Goal: Task Accomplishment & Management: Use online tool/utility

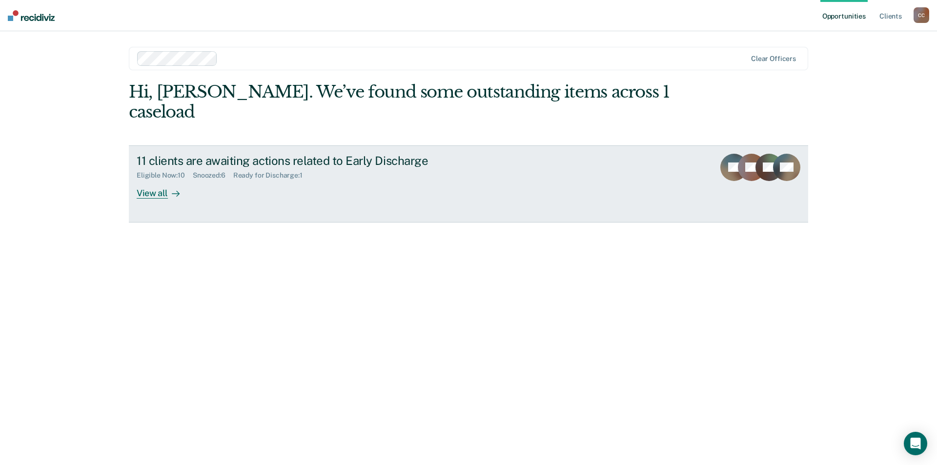
click at [162, 195] on div "View all" at bounding box center [164, 189] width 55 height 19
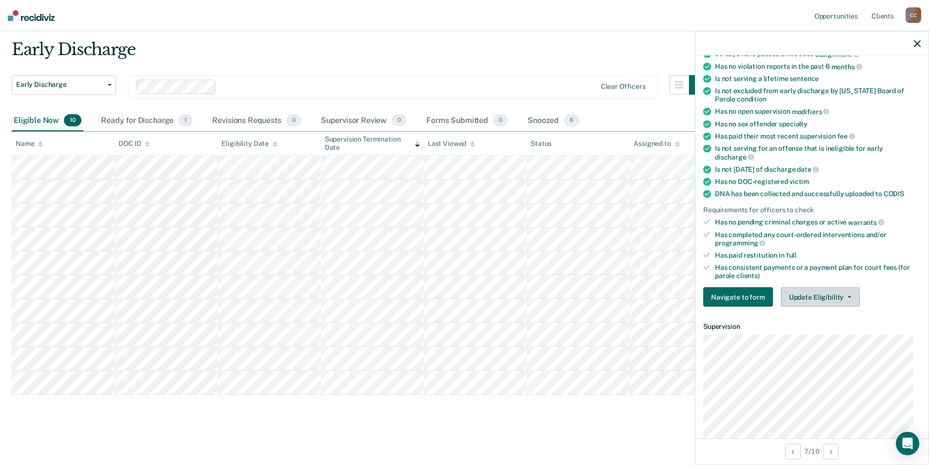
scroll to position [244, 0]
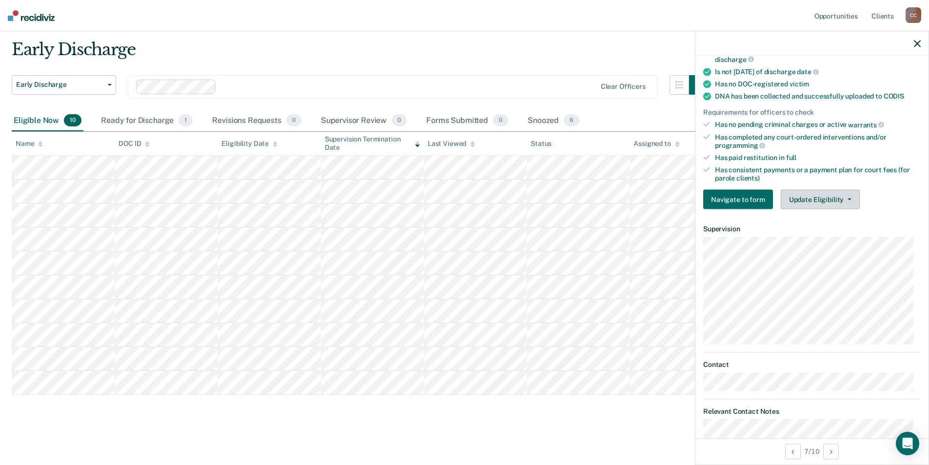
click at [850, 197] on button "Update Eligibility" at bounding box center [820, 200] width 79 height 20
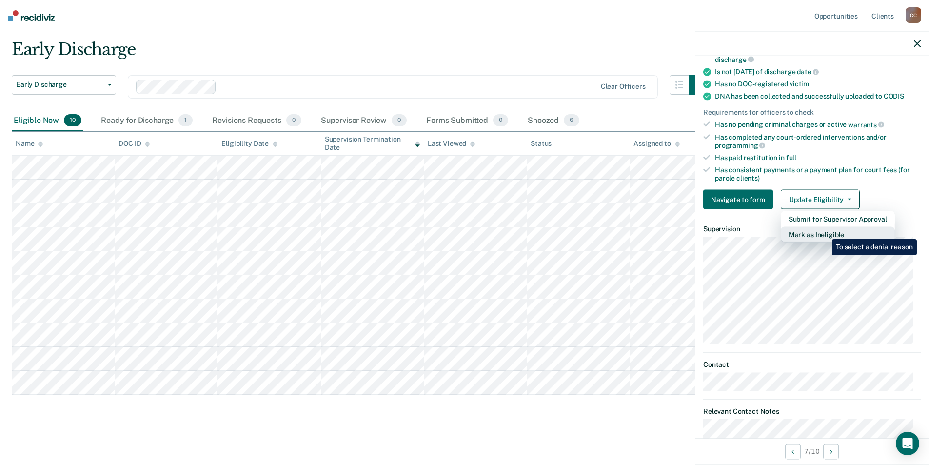
click at [825, 232] on button "Mark as Ineligible" at bounding box center [838, 235] width 114 height 16
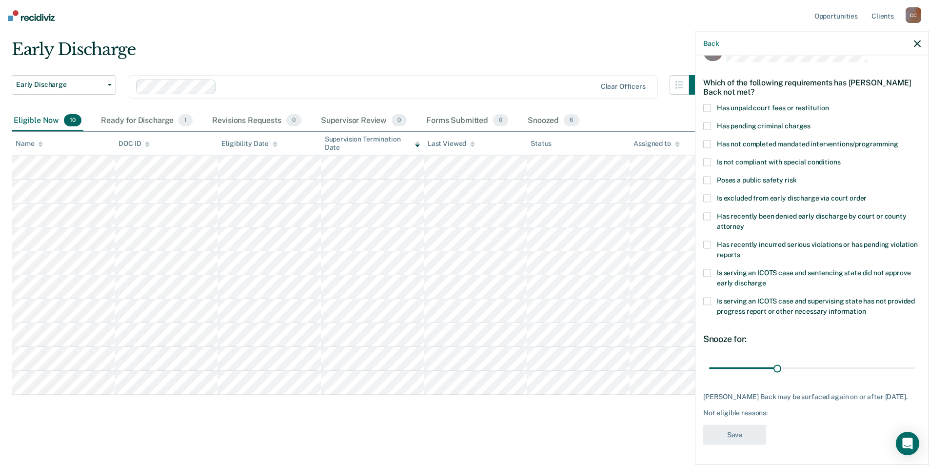
scroll to position [24, 0]
drag, startPoint x: 774, startPoint y: 369, endPoint x: 936, endPoint y: 363, distance: 162.6
type input "90"
click at [915, 363] on input "range" at bounding box center [812, 369] width 206 height 17
click at [706, 246] on span at bounding box center [708, 246] width 8 height 8
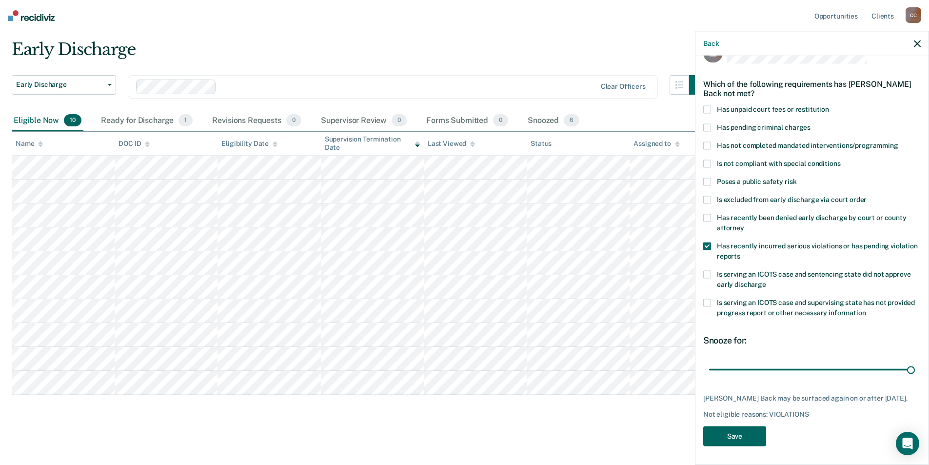
click at [726, 432] on button "Save" at bounding box center [735, 436] width 63 height 20
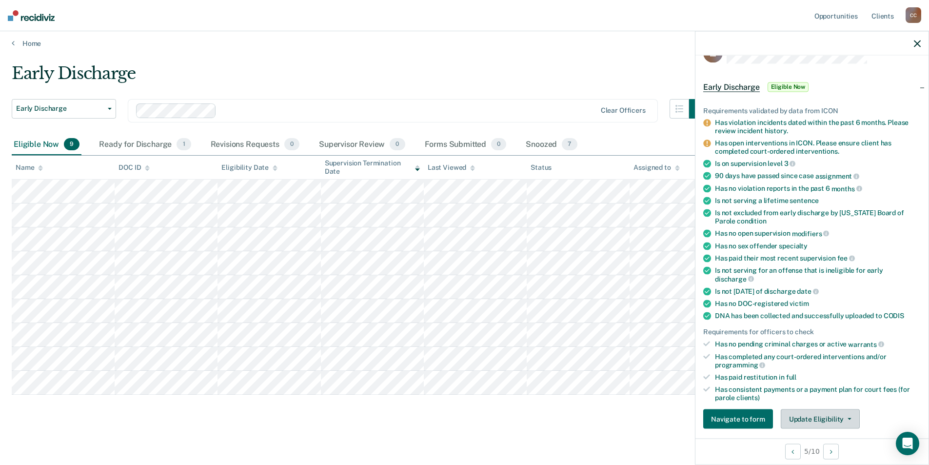
click at [850, 420] on button "Update Eligibility" at bounding box center [820, 419] width 79 height 20
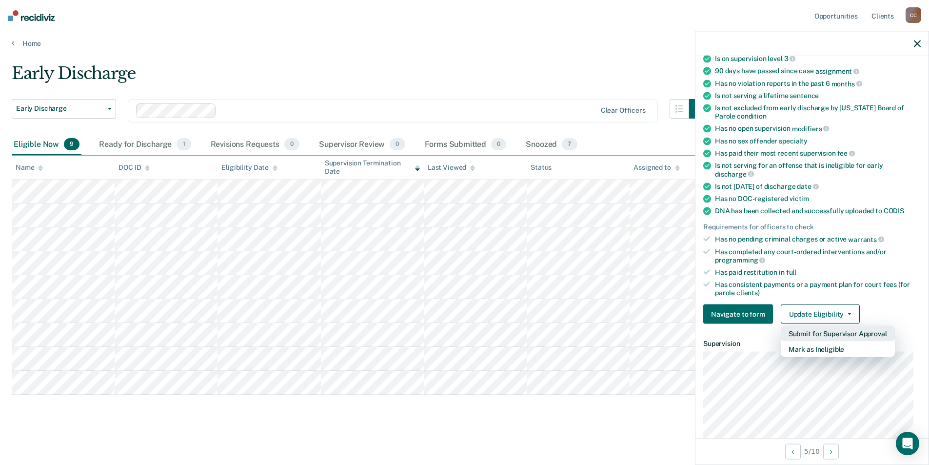
scroll to position [178, 0]
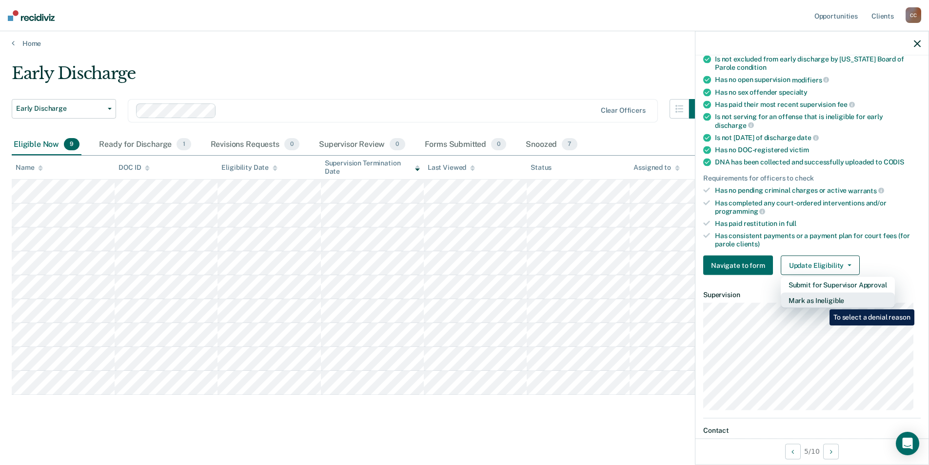
click at [823, 301] on button "Mark as Ineligible" at bounding box center [838, 301] width 114 height 16
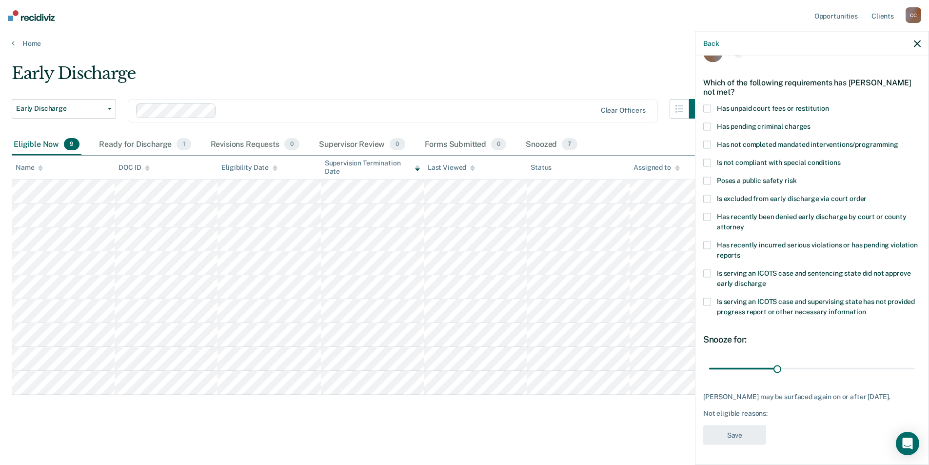
scroll to position [24, 0]
click at [708, 244] on span at bounding box center [708, 246] width 8 height 8
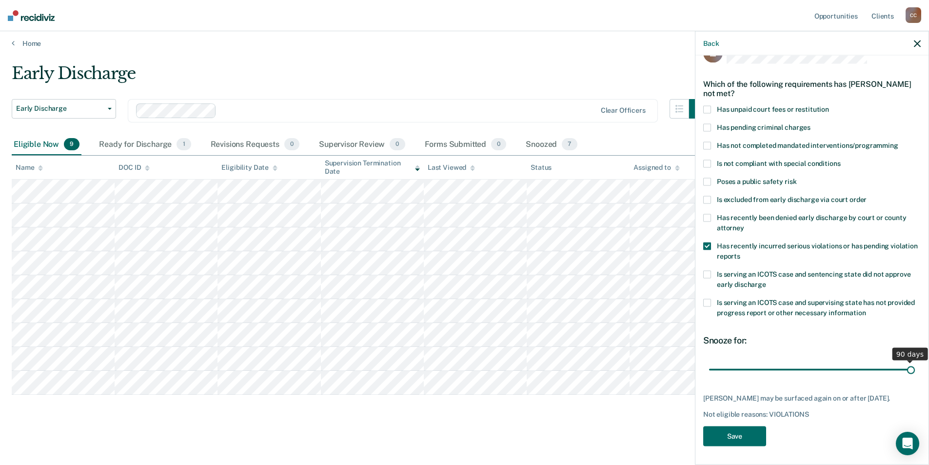
drag, startPoint x: 775, startPoint y: 372, endPoint x: 912, endPoint y: 370, distance: 137.1
type input "90"
click at [912, 370] on input "range" at bounding box center [812, 369] width 206 height 17
click at [709, 107] on span at bounding box center [708, 110] width 8 height 8
click at [740, 434] on button "Save" at bounding box center [735, 436] width 63 height 20
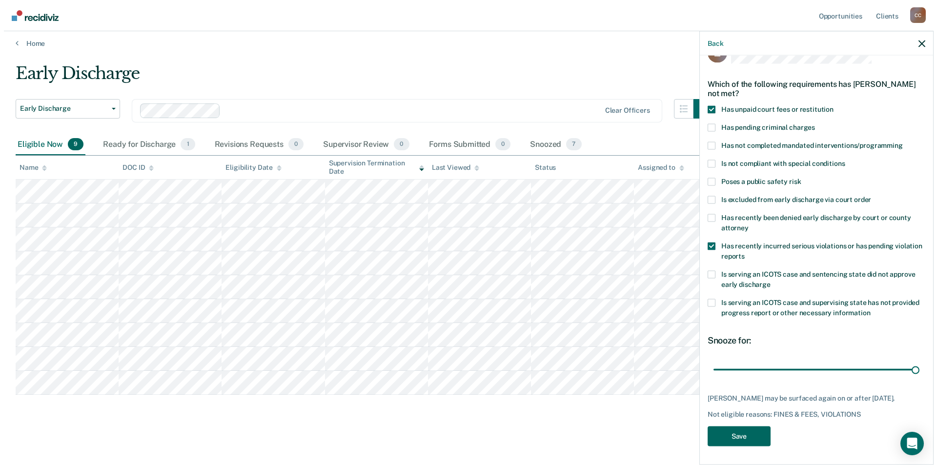
scroll to position [0, 0]
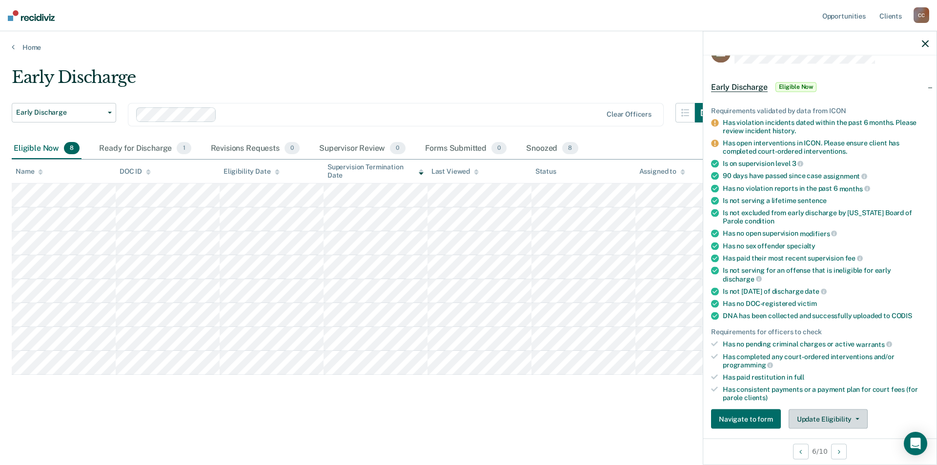
click at [851, 418] on span "button" at bounding box center [855, 419] width 8 height 2
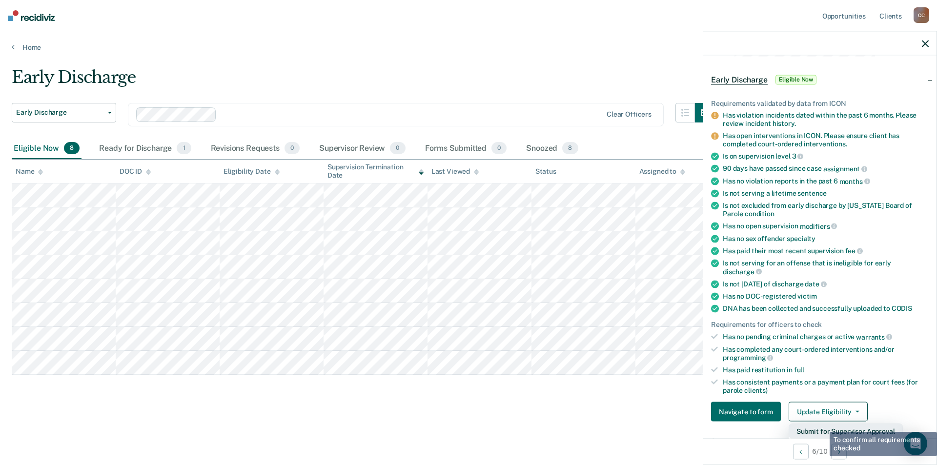
scroll to position [129, 0]
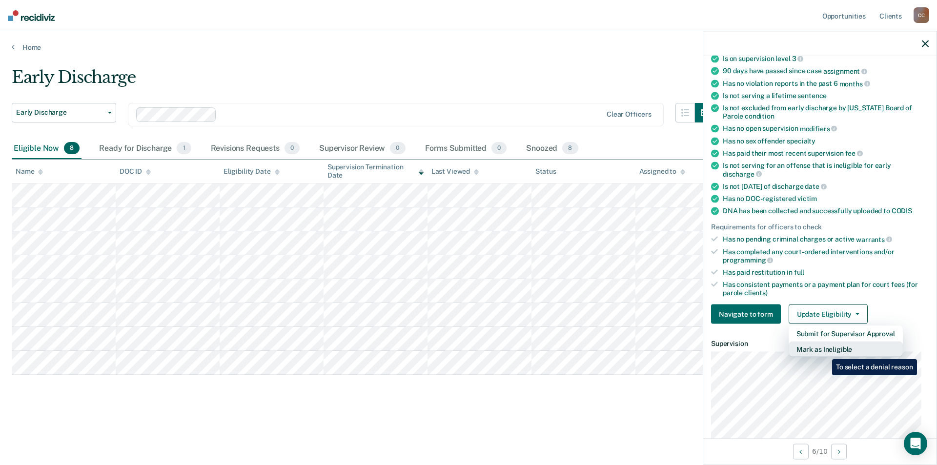
click at [826, 348] on button "Mark as Ineligible" at bounding box center [845, 350] width 114 height 16
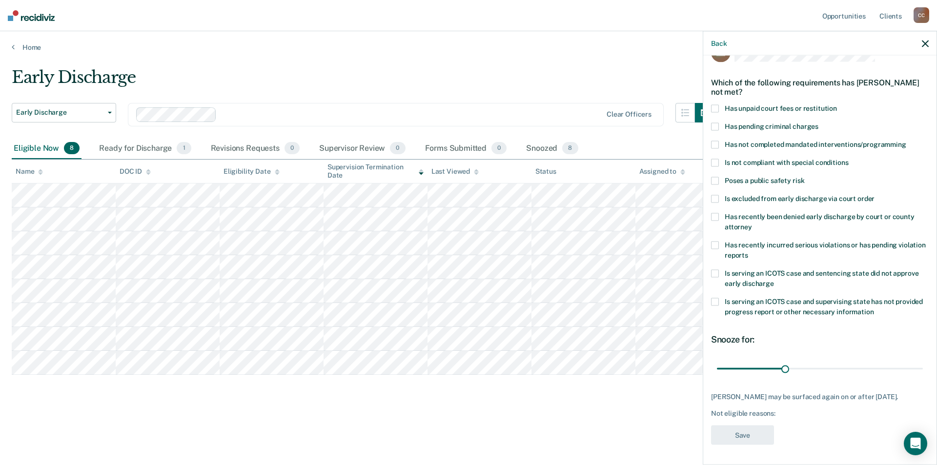
scroll to position [24, 0]
click at [716, 108] on span at bounding box center [715, 110] width 8 height 8
click at [718, 244] on span at bounding box center [715, 246] width 8 height 8
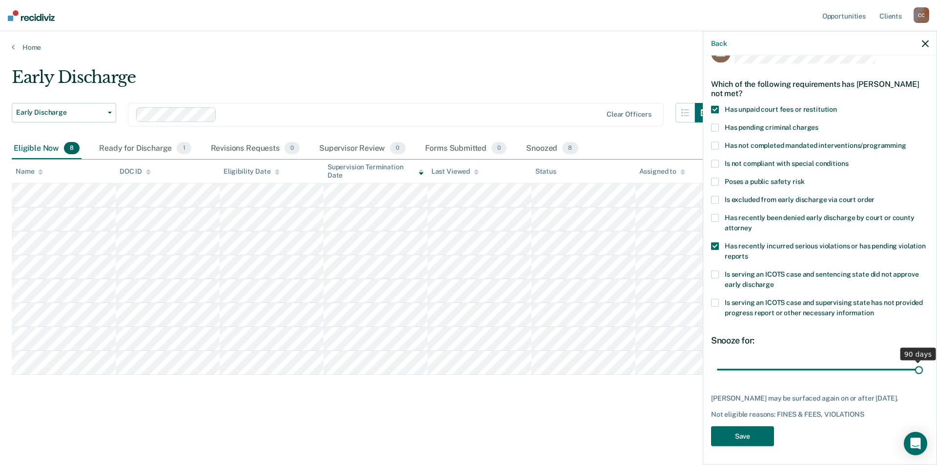
drag, startPoint x: 785, startPoint y: 367, endPoint x: 918, endPoint y: 366, distance: 133.2
type input "90"
click at [918, 366] on input "range" at bounding box center [820, 369] width 206 height 17
click at [741, 430] on button "Save" at bounding box center [742, 436] width 63 height 20
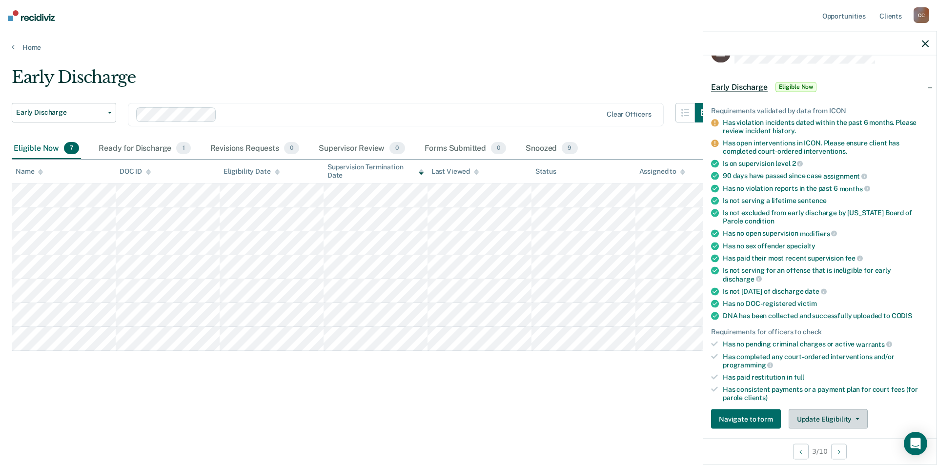
click at [851, 418] on span "button" at bounding box center [855, 419] width 8 height 2
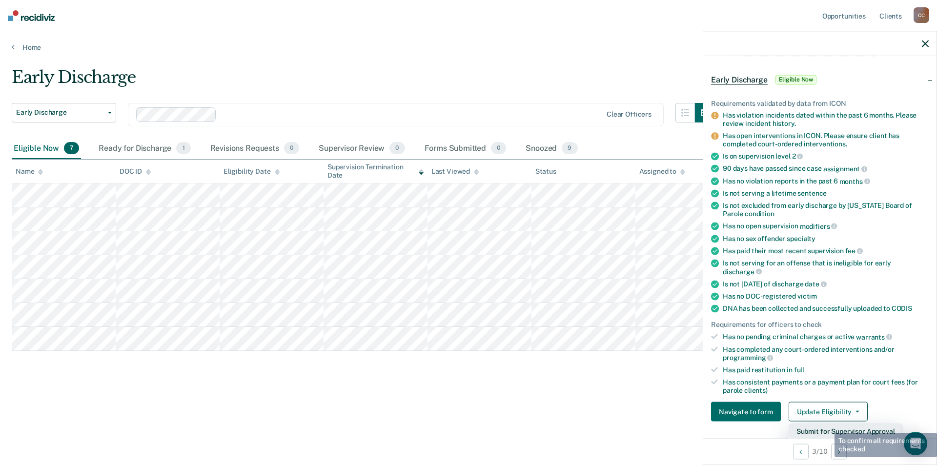
scroll to position [178, 0]
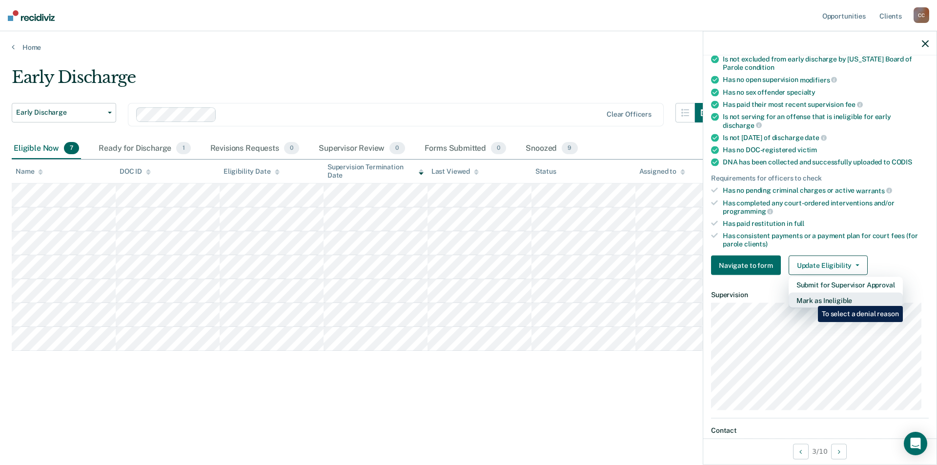
click at [810, 299] on button "Mark as Ineligible" at bounding box center [845, 301] width 114 height 16
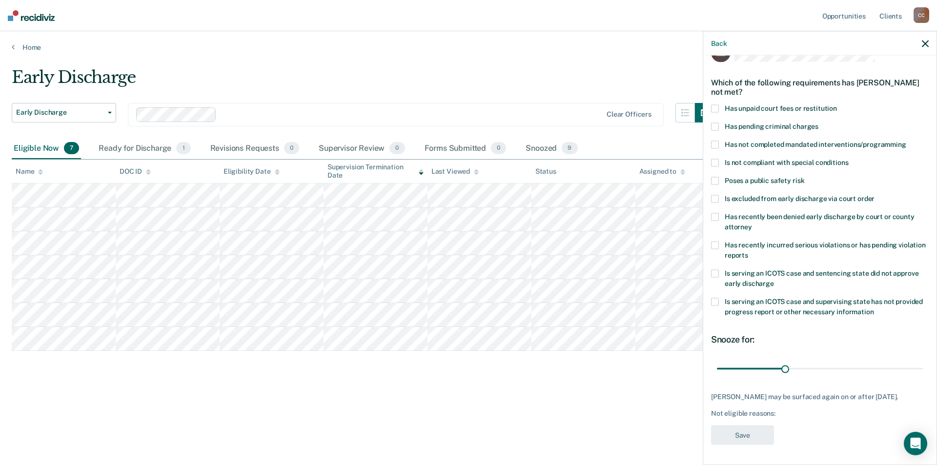
scroll to position [33, 0]
click at [717, 241] on span at bounding box center [715, 245] width 8 height 8
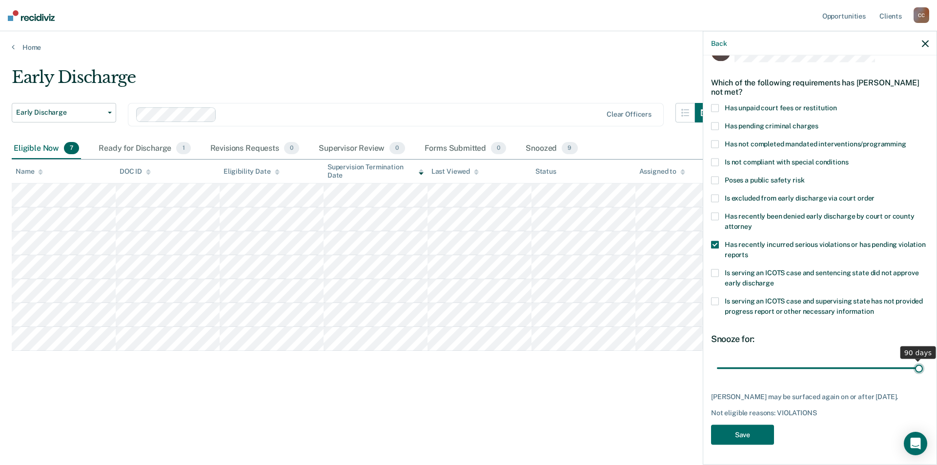
drag, startPoint x: 783, startPoint y: 360, endPoint x: 933, endPoint y: 359, distance: 149.8
type input "90"
click at [923, 360] on input "range" at bounding box center [820, 368] width 206 height 17
click at [735, 433] on button "Save" at bounding box center [742, 435] width 63 height 20
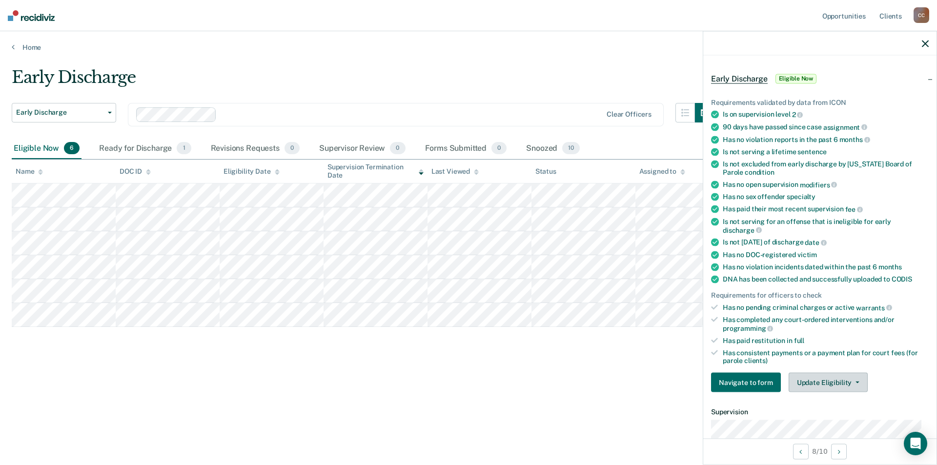
click at [855, 382] on icon "button" at bounding box center [857, 383] width 4 height 2
click at [520, 373] on div "Early Discharge Early Discharge Early Discharge Clear officers Eligible Now 6 R…" at bounding box center [468, 229] width 913 height 324
